Goal: Task Accomplishment & Management: Complete application form

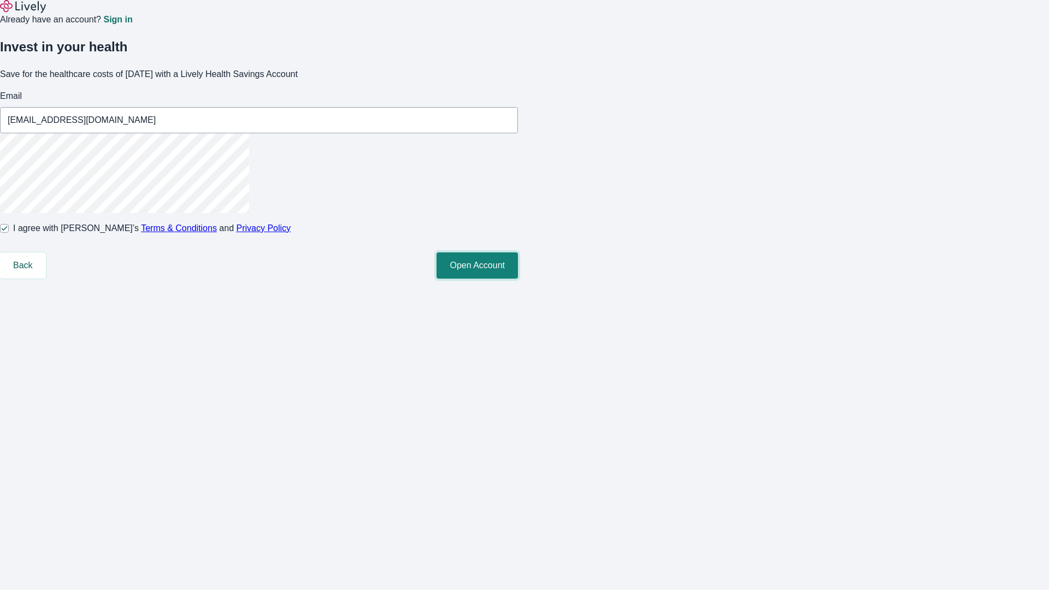
click at [518, 279] on button "Open Account" at bounding box center [476, 265] width 81 height 26
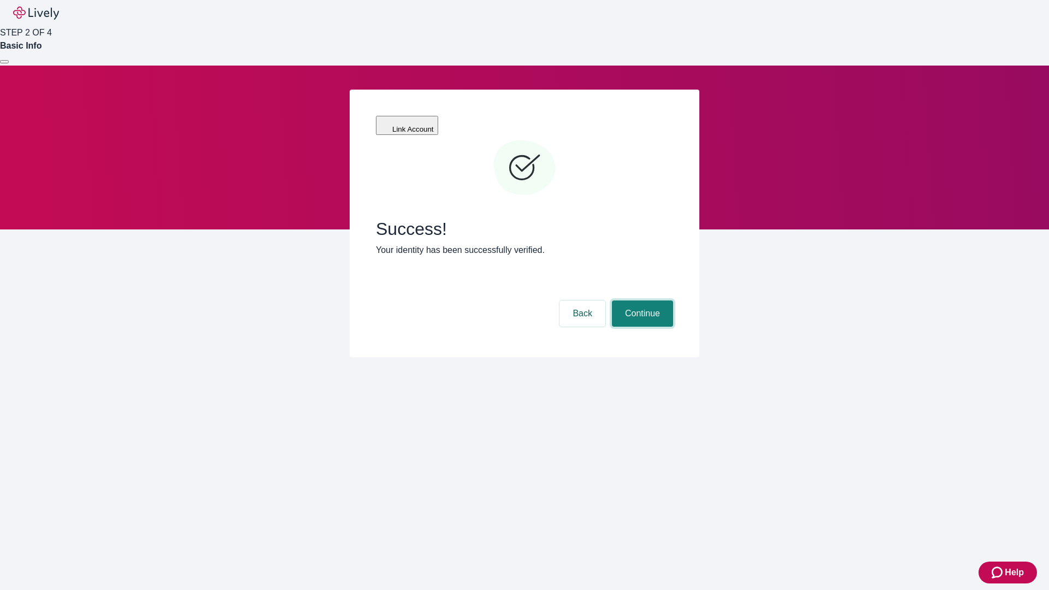
click at [641, 300] on button "Continue" at bounding box center [642, 313] width 61 height 26
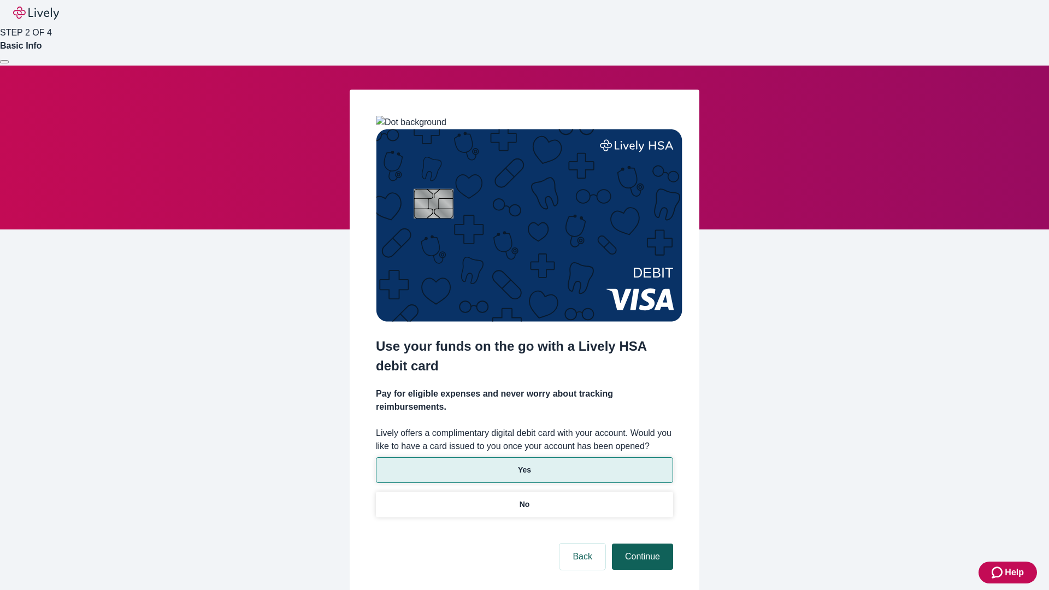
click at [524, 464] on p "Yes" at bounding box center [524, 469] width 13 height 11
click at [641, 543] on button "Continue" at bounding box center [642, 556] width 61 height 26
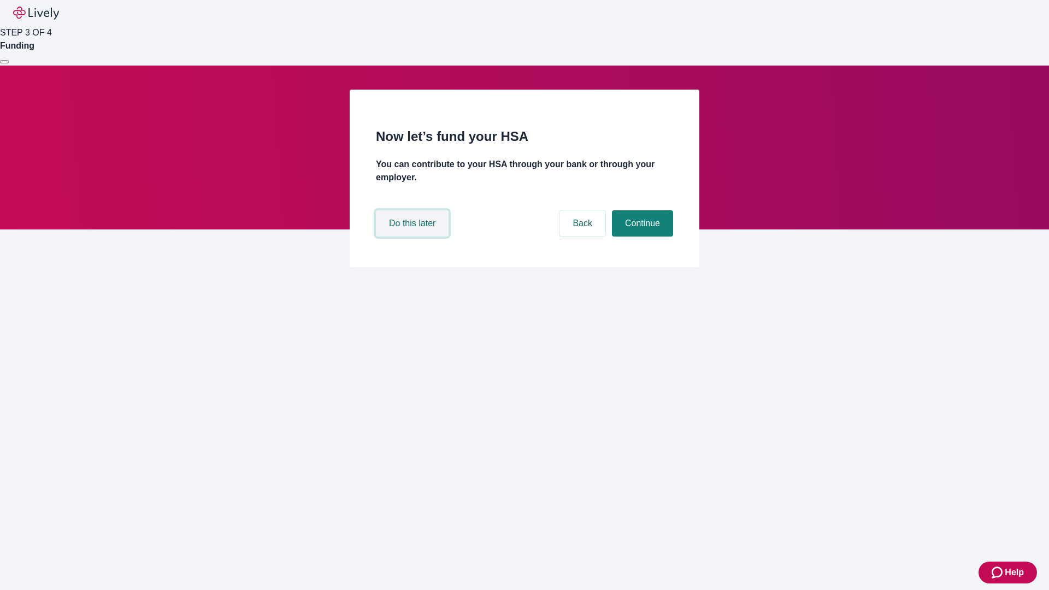
click at [413, 236] on button "Do this later" at bounding box center [412, 223] width 73 height 26
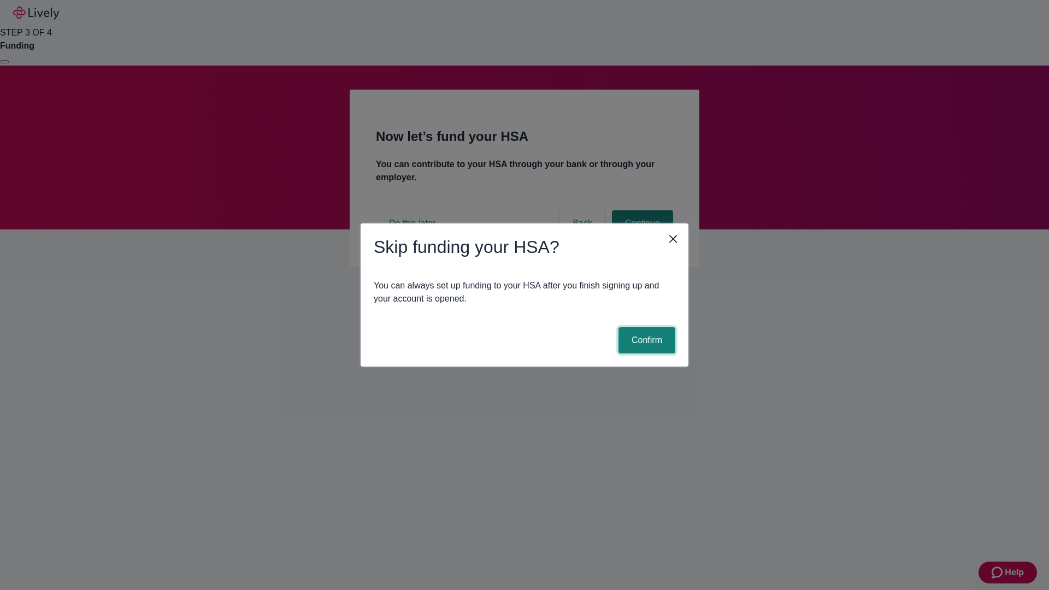
click at [645, 340] on button "Confirm" at bounding box center [646, 340] width 57 height 26
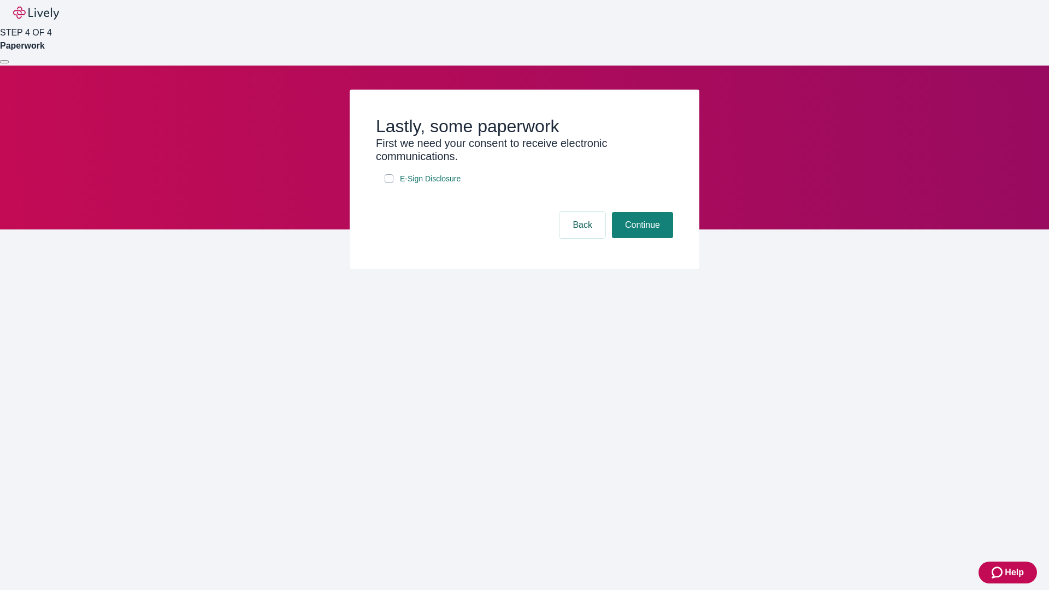
click at [389, 183] on input "E-Sign Disclosure" at bounding box center [388, 178] width 9 height 9
checkbox input "true"
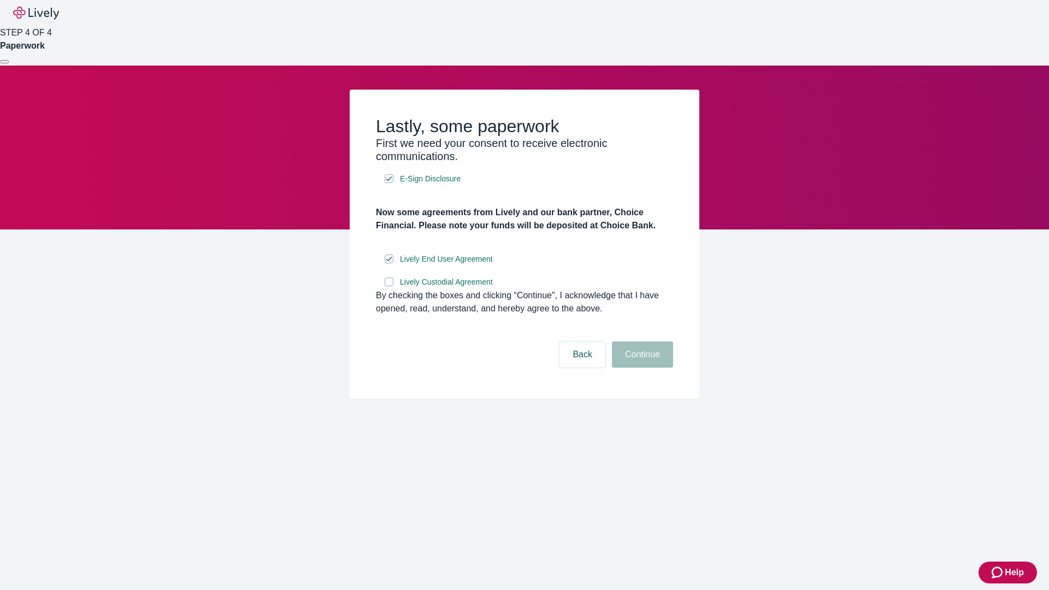
click at [389, 286] on input "Lively Custodial Agreement" at bounding box center [388, 281] width 9 height 9
checkbox input "true"
click at [641, 368] on button "Continue" at bounding box center [642, 354] width 61 height 26
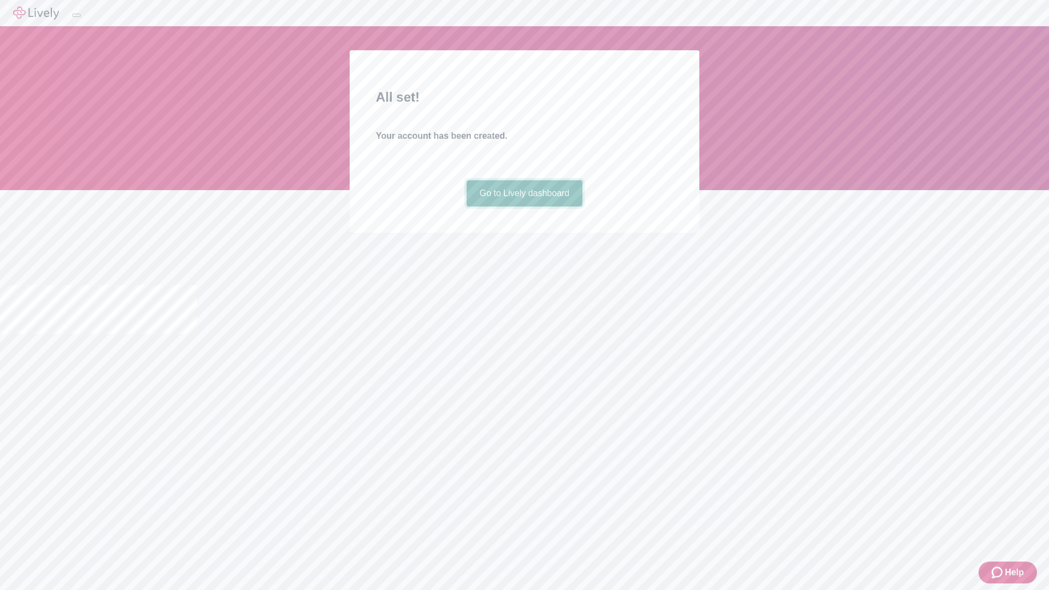
click at [524, 206] on link "Go to Lively dashboard" at bounding box center [524, 193] width 116 height 26
